Goal: Information Seeking & Learning: Learn about a topic

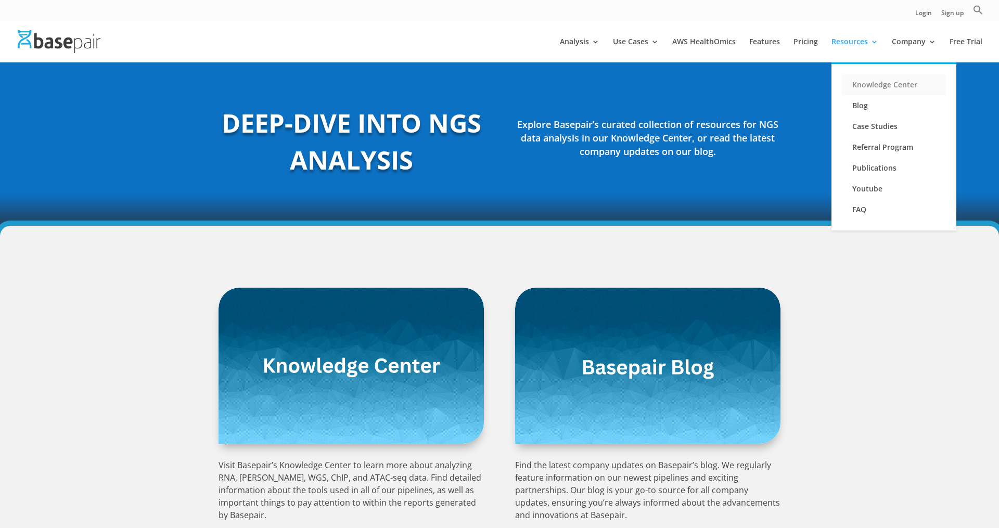
click at [873, 87] on link "Knowledge Center" at bounding box center [894, 84] width 104 height 21
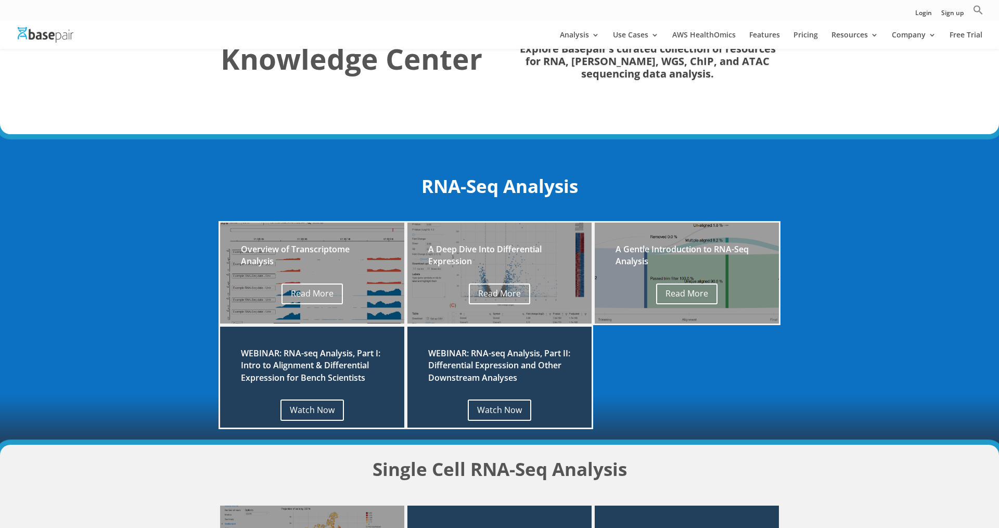
scroll to position [53, 0]
click at [327, 292] on link "Read More" at bounding box center [311, 293] width 67 height 21
